Goal: Task Accomplishment & Management: Complete application form

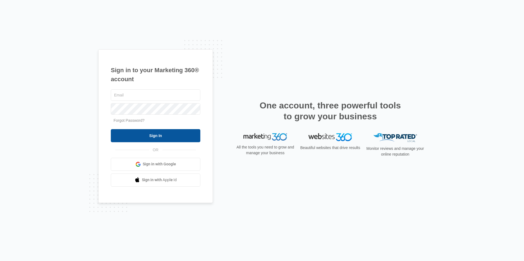
type input "[EMAIL_ADDRESS][DOMAIN_NAME]"
click at [169, 138] on input "Sign In" at bounding box center [155, 135] width 89 height 13
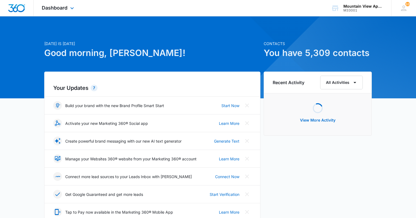
click at [45, 12] on div "Dashboard Apps Reputation Websites Forms CRM Email Social Content Ads Intellige…" at bounding box center [59, 8] width 50 height 16
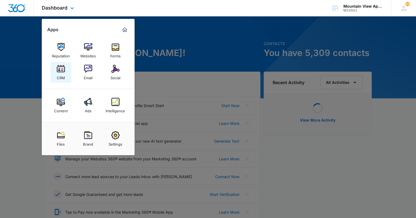
click at [59, 79] on div "CRM" at bounding box center [61, 76] width 8 height 7
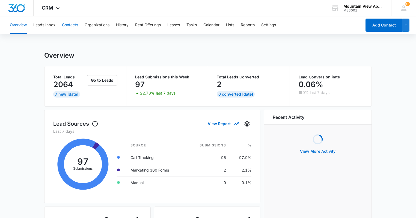
click at [68, 26] on button "Contacts" at bounding box center [70, 24] width 16 height 17
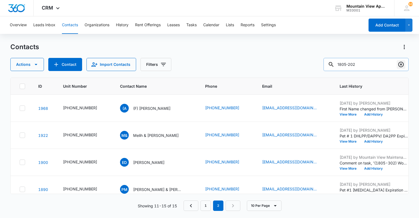
click at [398, 65] on icon "Clear" at bounding box center [401, 64] width 7 height 7
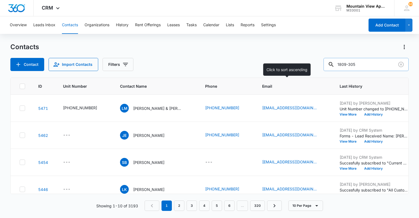
type input "1809-305"
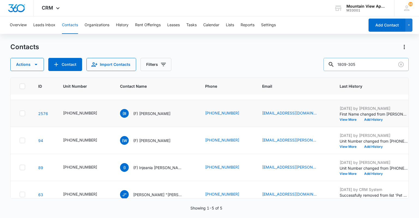
scroll to position [34, 0]
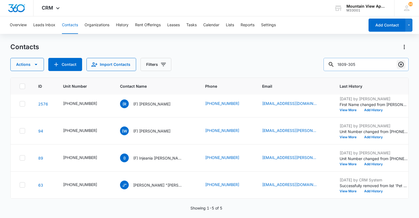
click at [401, 65] on icon "Clear" at bounding box center [401, 64] width 7 height 7
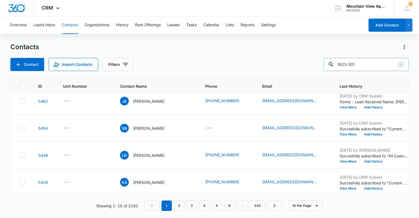
type input "1823-301"
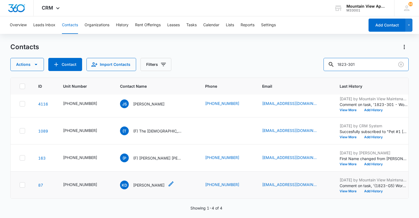
scroll to position [0, 0]
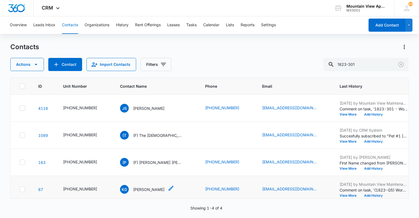
click at [169, 187] on icon "Contact Name - Kendra Danielson - Select to Edit Field" at bounding box center [171, 187] width 5 height 5
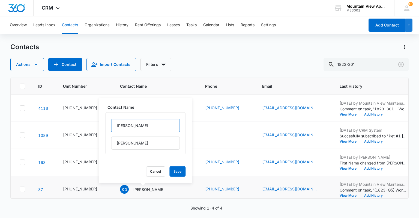
click at [115, 124] on input "[PERSON_NAME]" at bounding box center [145, 125] width 69 height 13
type input "(F) [PERSON_NAME]"
click at [172, 172] on button "Save" at bounding box center [177, 171] width 16 height 10
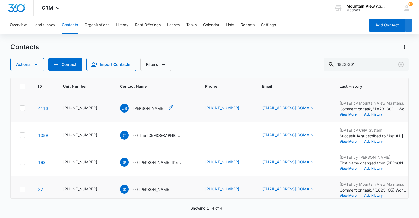
click at [155, 107] on p "[PERSON_NAME]" at bounding box center [148, 108] width 31 height 6
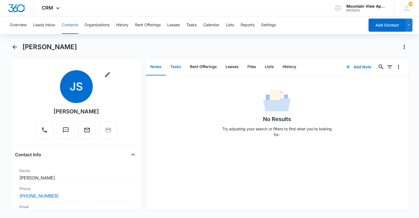
click at [173, 67] on button "Tasks" at bounding box center [176, 66] width 20 height 17
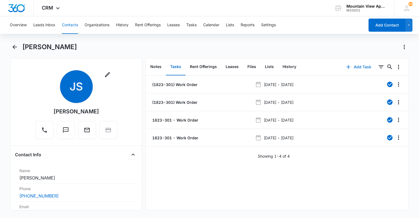
click at [356, 64] on button "Add Task" at bounding box center [359, 66] width 36 height 13
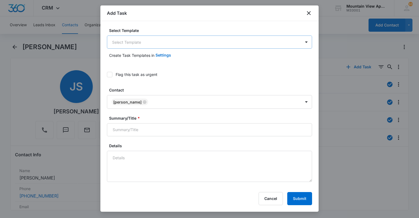
click at [298, 45] on body "CRM Apps Reputation Websites Forms CRM Email Social Content Ads Intelligence Fi…" at bounding box center [209, 109] width 419 height 218
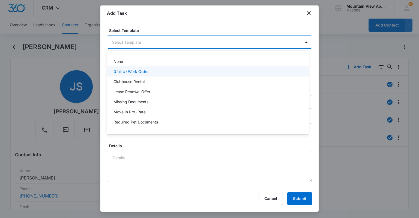
click at [214, 71] on div "(Unit #) Work Order" at bounding box center [207, 71] width 188 height 6
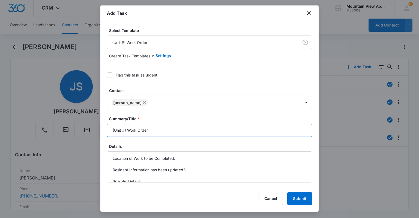
click at [124, 128] on input "(Unit #) Work Order" at bounding box center [209, 130] width 205 height 13
type input "(1823-301) Work Order"
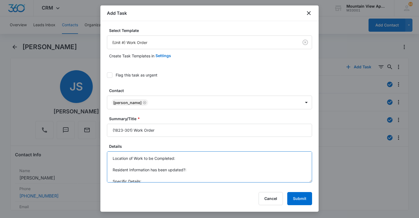
click at [205, 158] on textarea "Location of Work to be Completed: Resident Information has been updated?: Speci…" at bounding box center [209, 166] width 205 height 31
click at [206, 179] on textarea "Location of Work to be Completed: Hallway. Resident Information has been update…" at bounding box center [209, 166] width 205 height 31
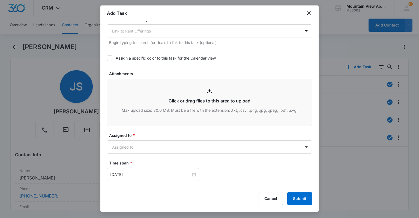
scroll to position [240, 0]
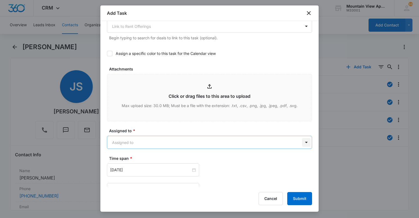
type textarea "Location of Work to be Completed: Hallway. Resident Information has been update…"
click at [304, 145] on body "CRM Apps Reputation Websites Forms CRM Email Social Content Ads Intelligence Fi…" at bounding box center [209, 109] width 419 height 218
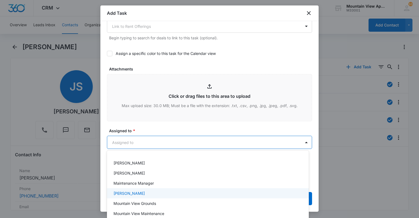
scroll to position [129, 0]
click at [206, 193] on div "Mountain View Maintenance" at bounding box center [207, 194] width 188 height 6
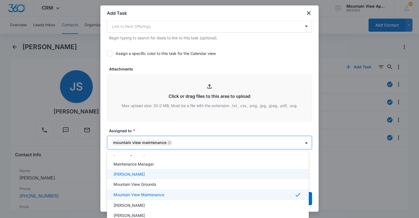
click at [236, 62] on div at bounding box center [209, 109] width 419 height 218
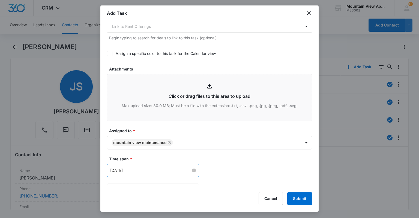
click at [166, 169] on input "[DATE]" at bounding box center [150, 170] width 81 height 6
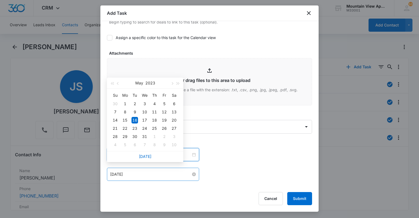
scroll to position [262, 0]
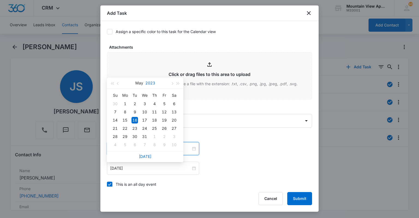
click at [152, 84] on button "2023" at bounding box center [150, 82] width 10 height 11
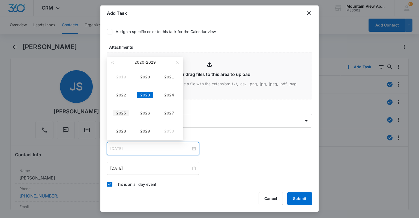
click at [120, 115] on div "2025" at bounding box center [121, 113] width 16 height 7
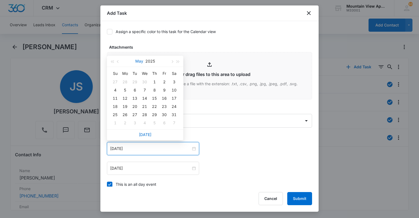
click at [140, 63] on button "May" at bounding box center [139, 61] width 8 height 11
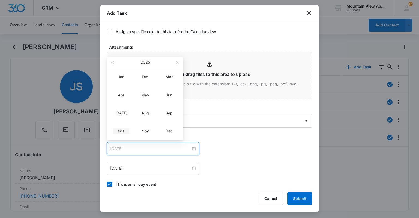
click at [121, 131] on div "Oct" at bounding box center [121, 131] width 16 height 7
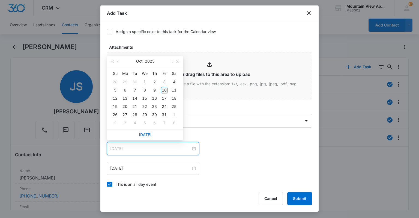
type input "[DATE]"
click at [161, 90] on div "10" at bounding box center [164, 90] width 7 height 7
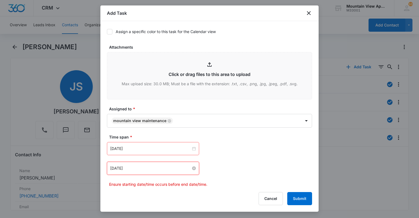
click at [125, 168] on input "[DATE]" at bounding box center [150, 168] width 81 height 6
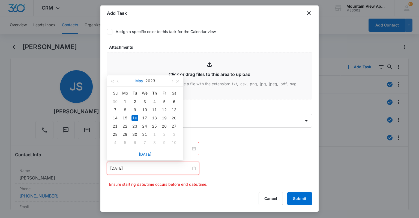
click at [142, 77] on button "May" at bounding box center [139, 80] width 8 height 11
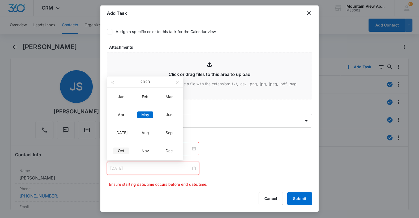
click at [120, 151] on div "Oct" at bounding box center [121, 150] width 16 height 7
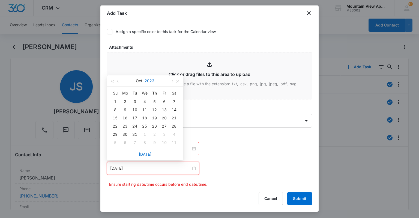
click at [152, 80] on button "2023" at bounding box center [150, 80] width 10 height 11
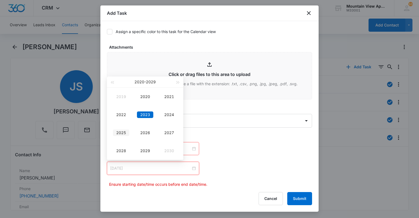
click at [127, 132] on div "2025" at bounding box center [121, 132] width 16 height 7
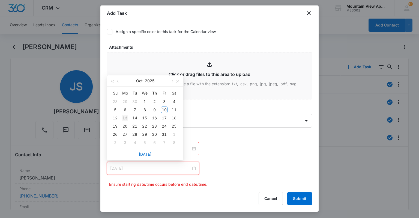
type input "[DATE]"
click at [125, 119] on div "13" at bounding box center [125, 118] width 7 height 7
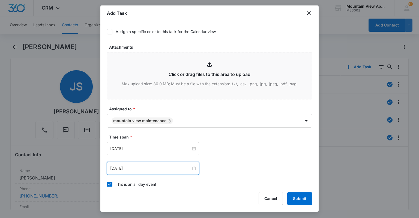
click at [235, 154] on div "[DATE] [DATE] Su Mo Tu We Th Fr Sa 28 29 30 1 2 3 4 5 6 7 8 9 10 11 12 13 14 15…" at bounding box center [209, 148] width 205 height 13
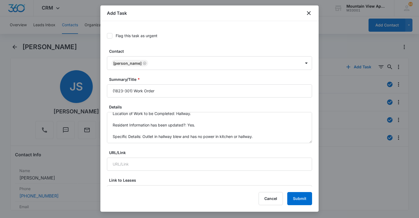
scroll to position [33, 0]
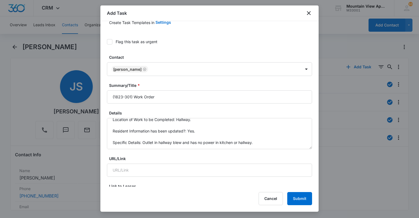
click at [109, 43] on icon at bounding box center [109, 41] width 5 height 5
click at [107, 42] on input "Flag this task as urgent" at bounding box center [107, 42] width 0 height 0
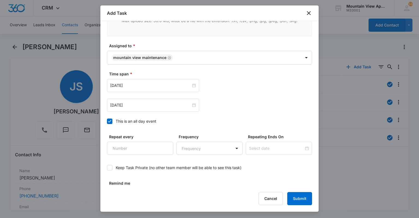
scroll to position [317, 0]
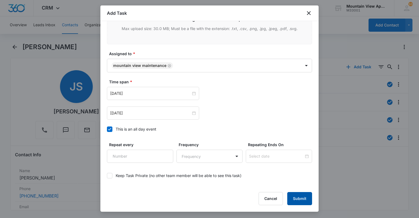
click at [304, 195] on button "Submit" at bounding box center [299, 198] width 25 height 13
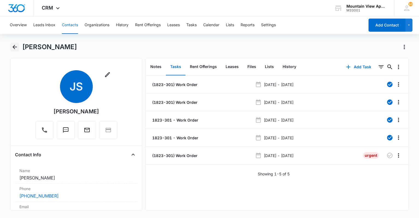
click at [13, 46] on icon "Back" at bounding box center [14, 47] width 7 height 7
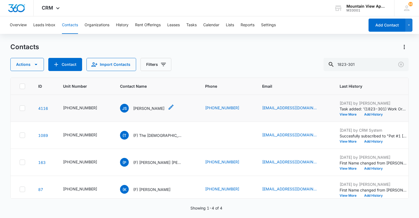
click at [138, 107] on p "[PERSON_NAME]" at bounding box center [148, 108] width 31 height 6
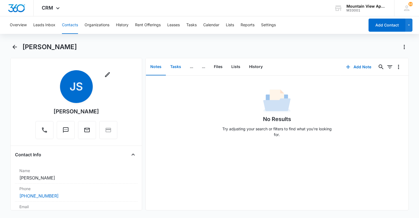
click at [180, 67] on button "Tasks" at bounding box center [176, 66] width 20 height 17
